Goal: Communication & Community: Connect with others

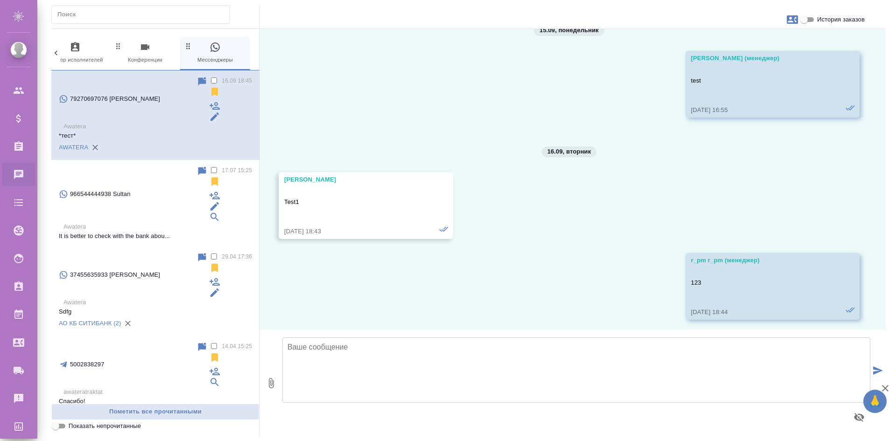
scroll to position [2033, 0]
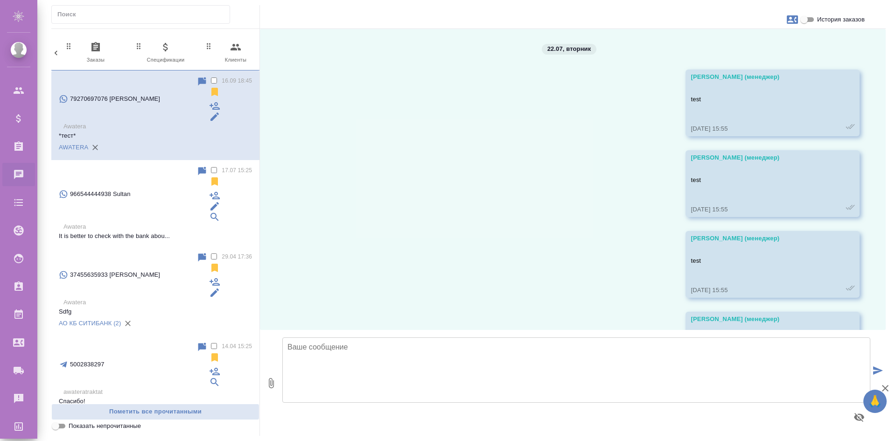
scroll to position [2033, 0]
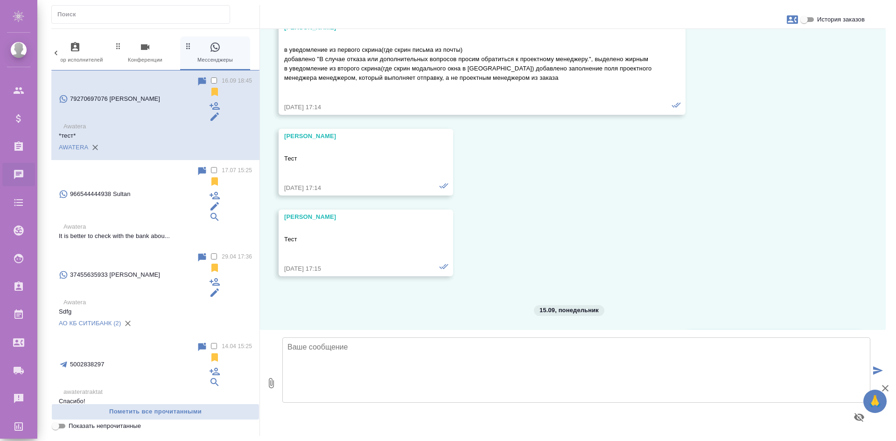
scroll to position [2033, 0]
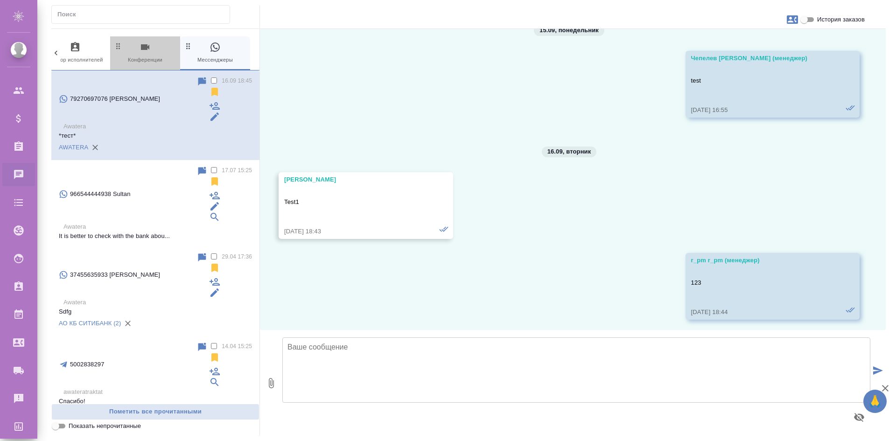
click at [155, 56] on span "0 Конференции" at bounding box center [145, 53] width 63 height 23
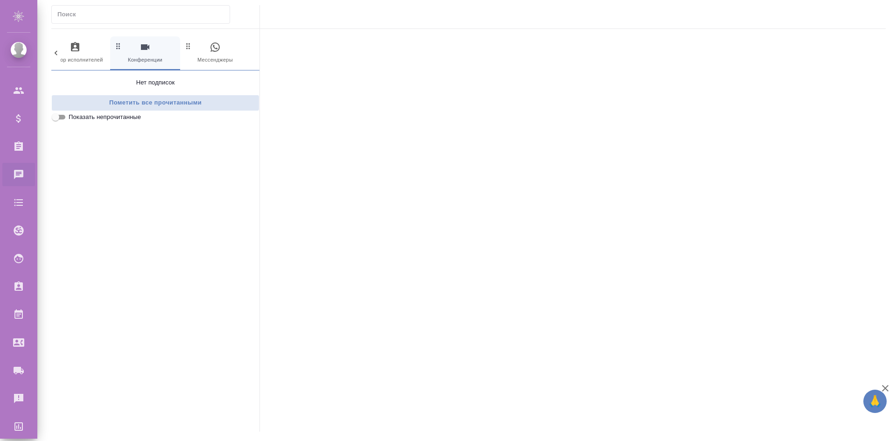
click at [234, 47] on span "0 Мессенджеры" at bounding box center [215, 53] width 63 height 23
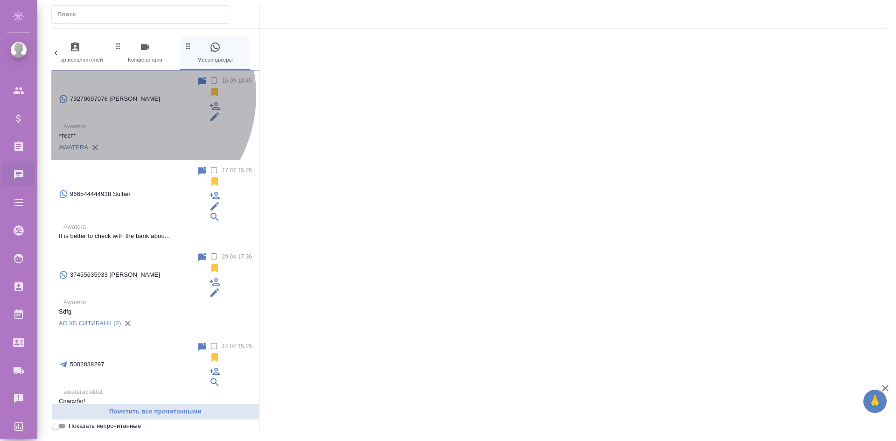
click at [119, 122] on p "Awatera" at bounding box center [157, 126] width 188 height 9
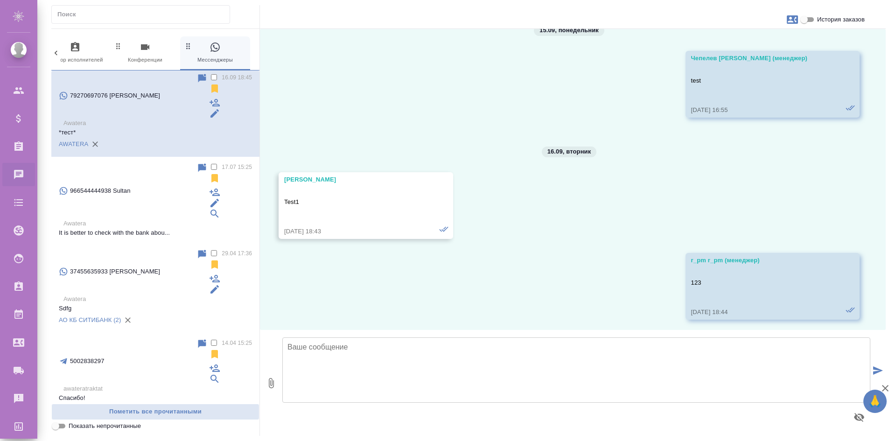
scroll to position [0, 0]
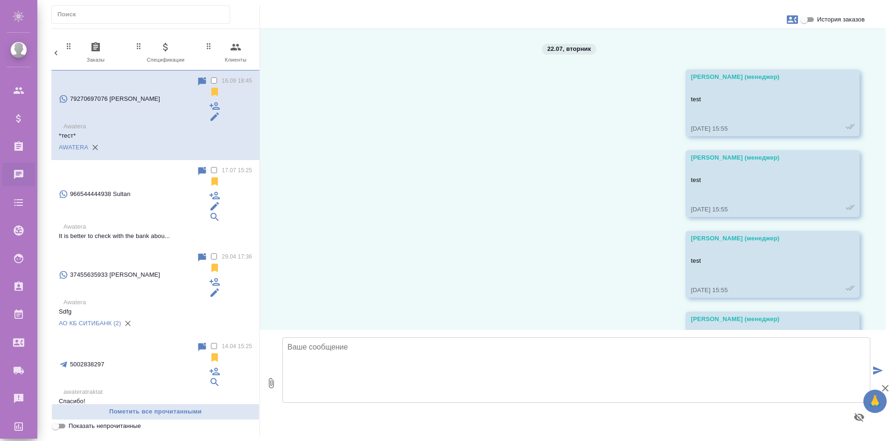
scroll to position [2033, 0]
